Goal: Navigation & Orientation: Find specific page/section

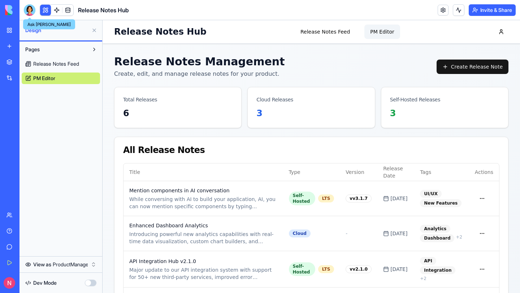
click at [31, 9] on div at bounding box center [30, 10] width 12 height 12
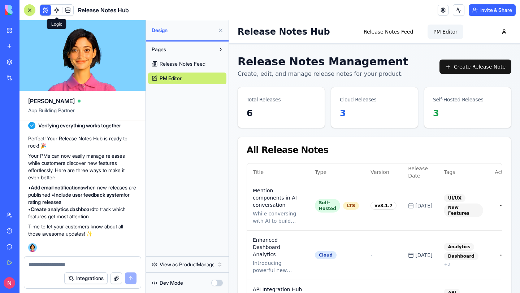
click at [58, 14] on link at bounding box center [56, 10] width 11 height 11
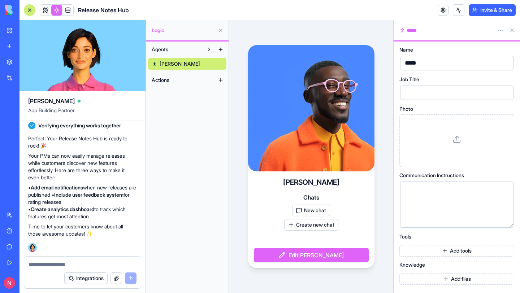
click at [30, 6] on button at bounding box center [30, 10] width 12 height 12
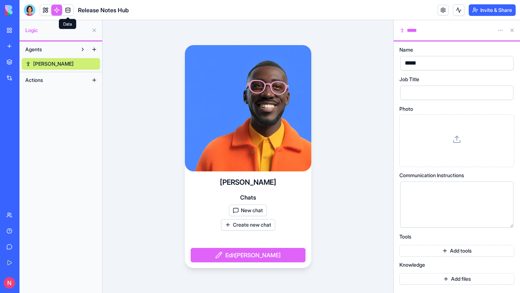
click at [68, 12] on link at bounding box center [68, 10] width 11 height 11
